Goal: Information Seeking & Learning: Understand process/instructions

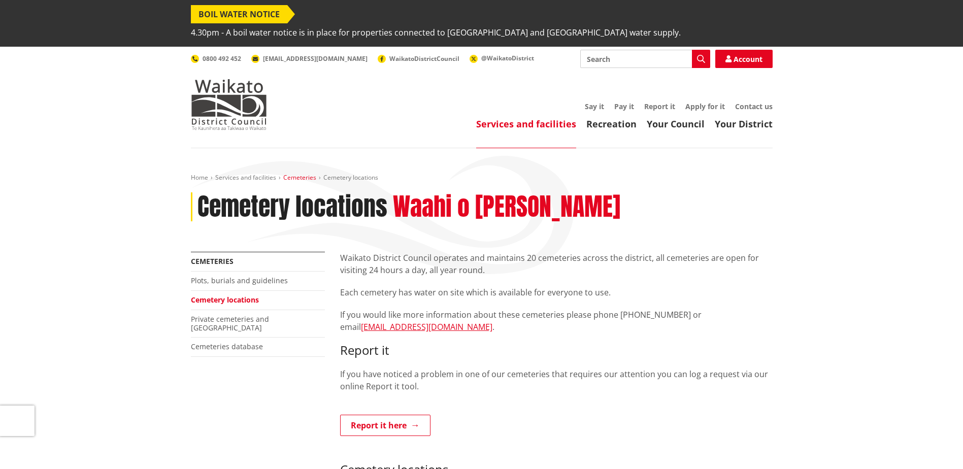
click at [297, 173] on link "Cemeteries" at bounding box center [299, 177] width 33 height 9
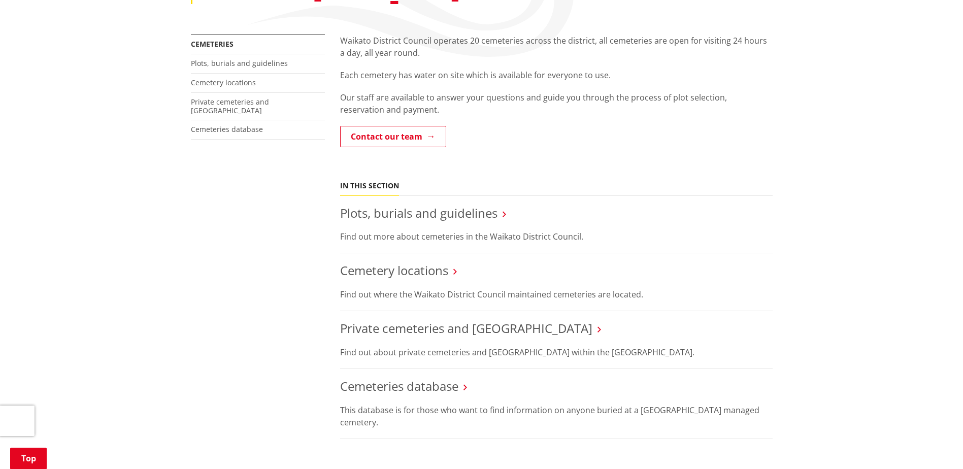
scroll to position [203, 0]
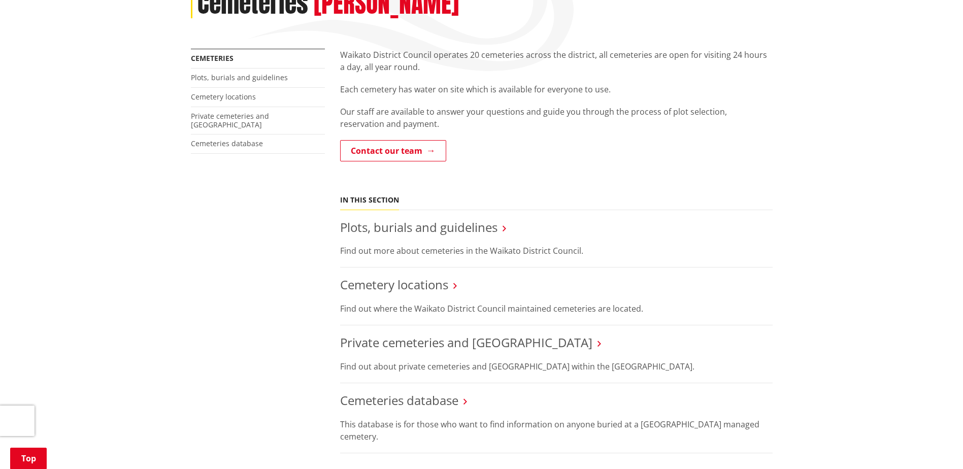
click at [488, 219] on li "Plots, burials and guidelines Find out more about cemeteries in the Waikato Dis…" at bounding box center [556, 239] width 433 height 58
click at [505, 224] on icon at bounding box center [505, 228] width 4 height 9
click at [459, 219] on link "Plots, burials and guidelines" at bounding box center [418, 227] width 157 height 17
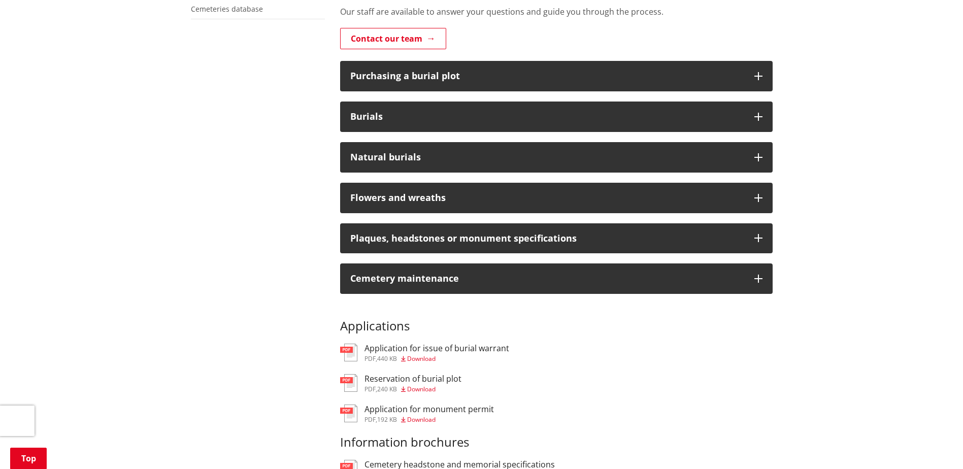
scroll to position [356, 0]
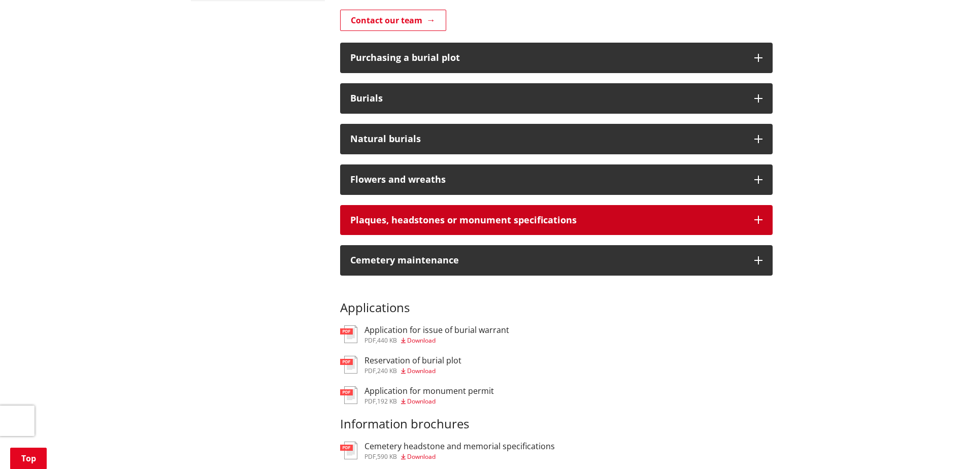
click at [759, 216] on icon "button" at bounding box center [759, 220] width 8 height 8
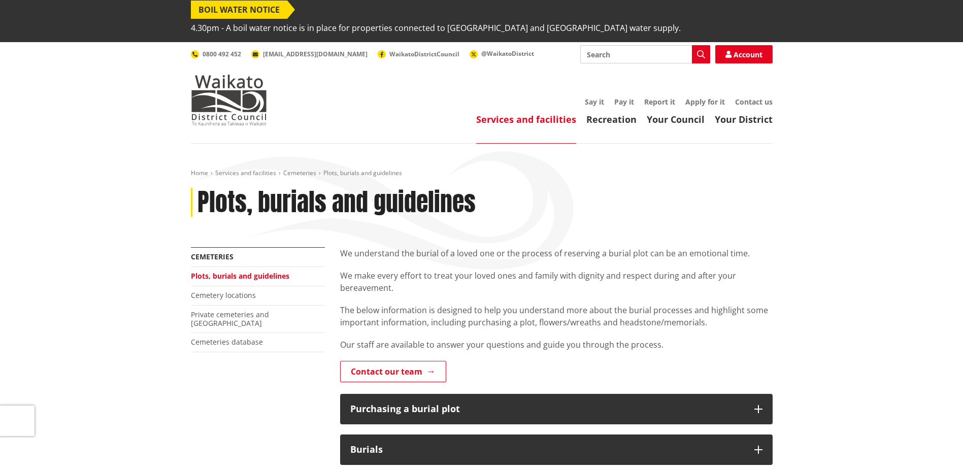
scroll to position [0, 0]
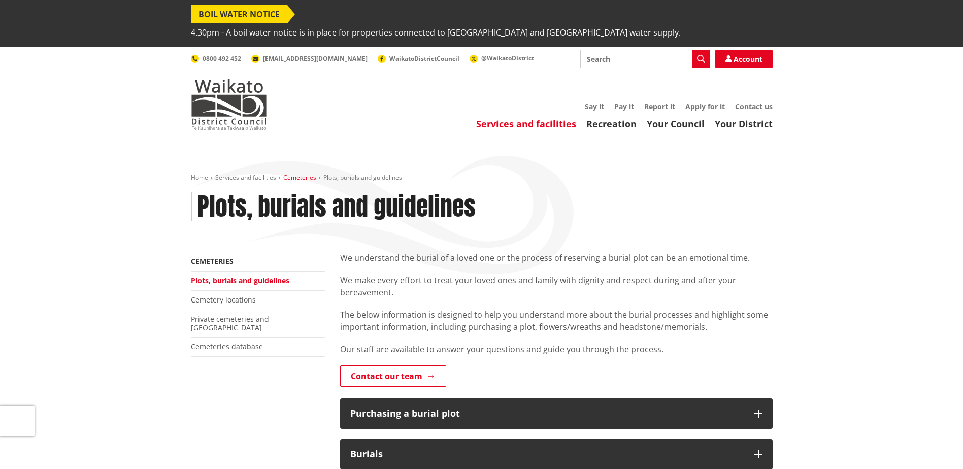
click at [293, 173] on link "Cemeteries" at bounding box center [299, 177] width 33 height 9
